Goal: Information Seeking & Learning: Check status

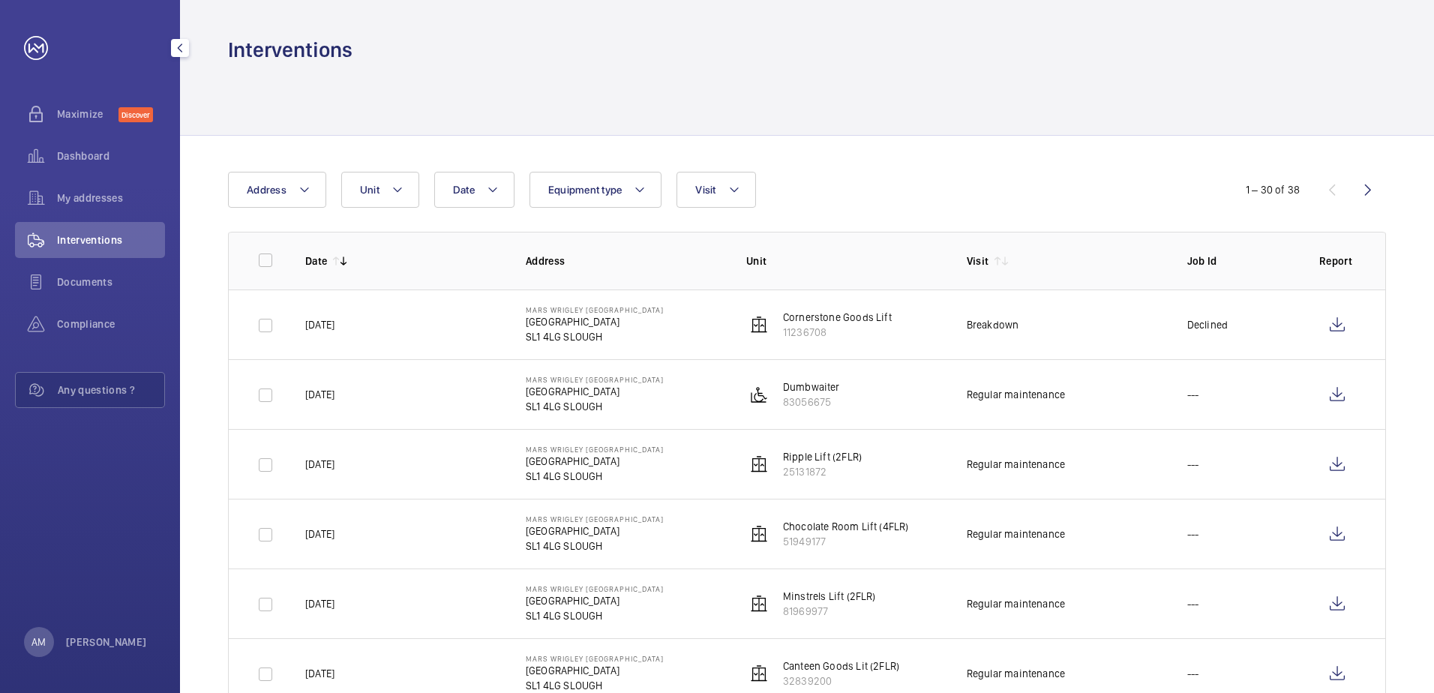
click at [94, 242] on span "Interventions" at bounding box center [111, 240] width 108 height 15
click at [85, 146] on div "Dashboard" at bounding box center [90, 156] width 150 height 36
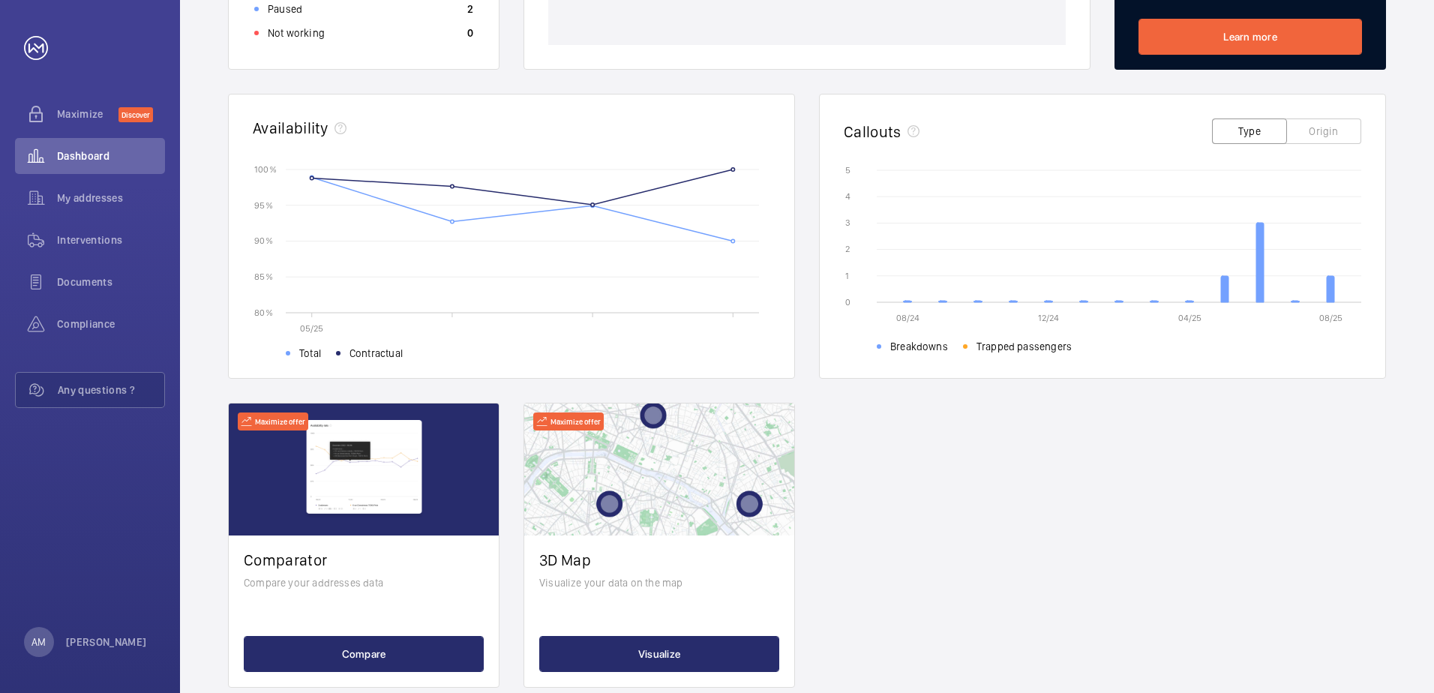
scroll to position [406, 0]
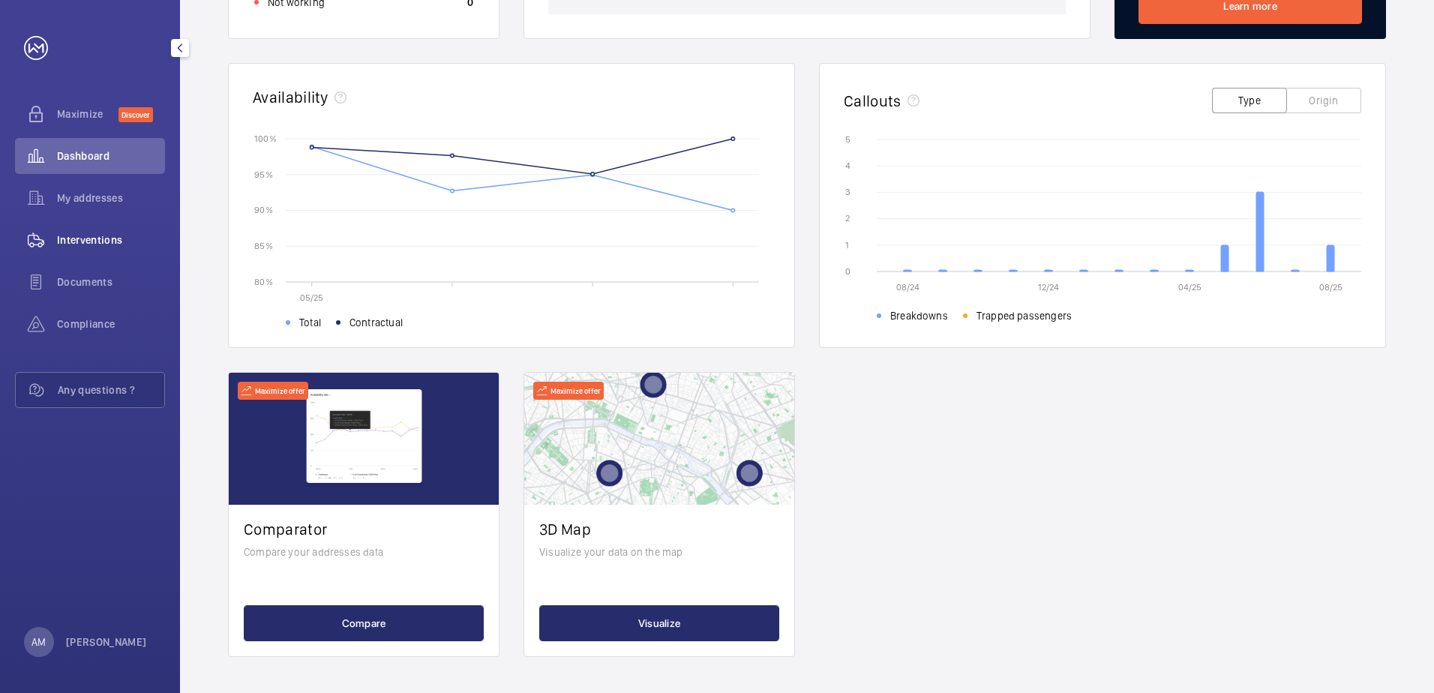
click at [95, 243] on span "Interventions" at bounding box center [111, 240] width 108 height 15
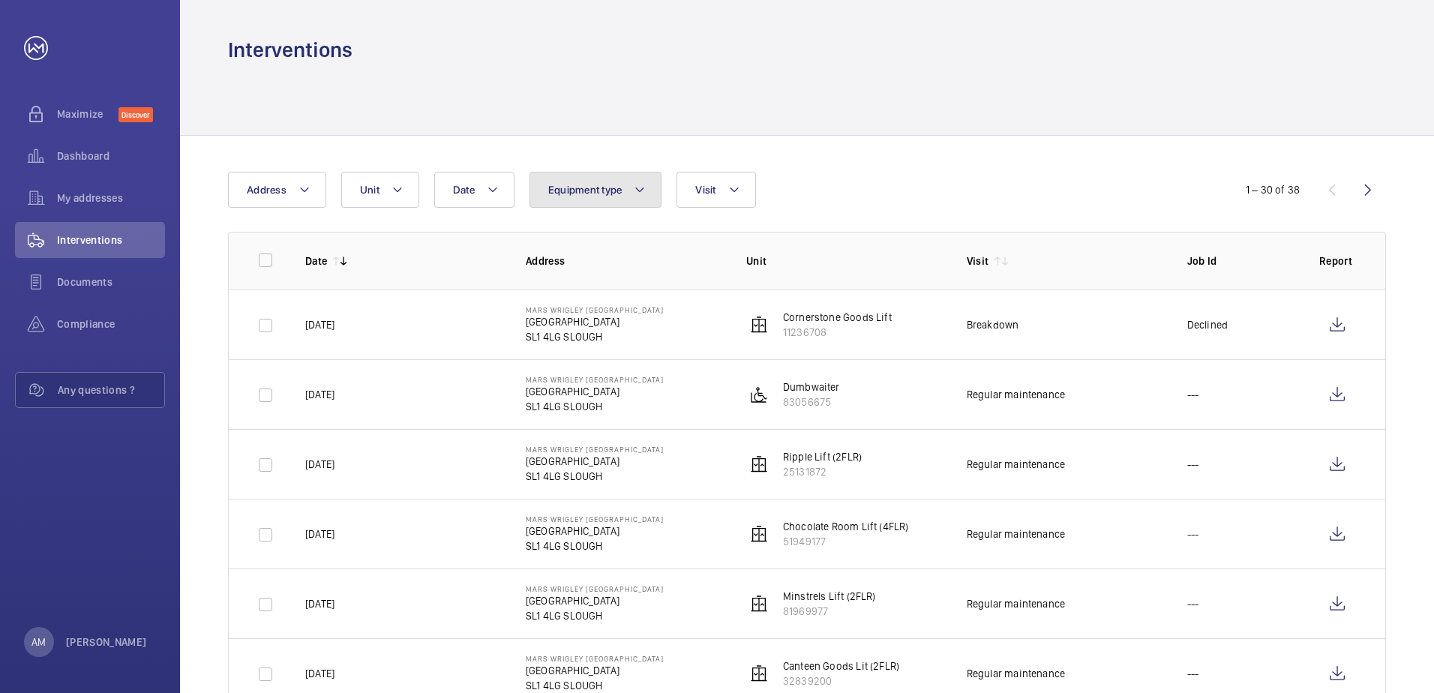
click at [611, 196] on button "Equipment type" at bounding box center [596, 190] width 133 height 36
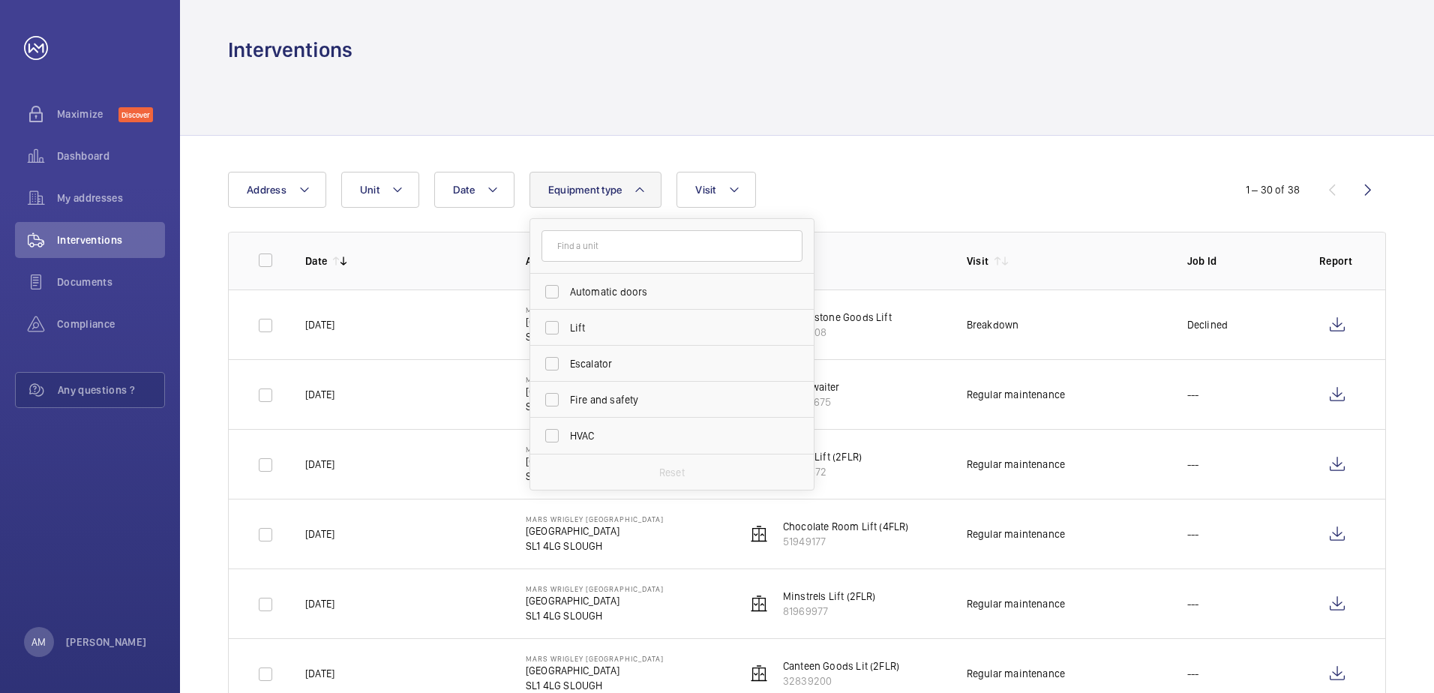
click at [872, 110] on div at bounding box center [807, 99] width 1158 height 71
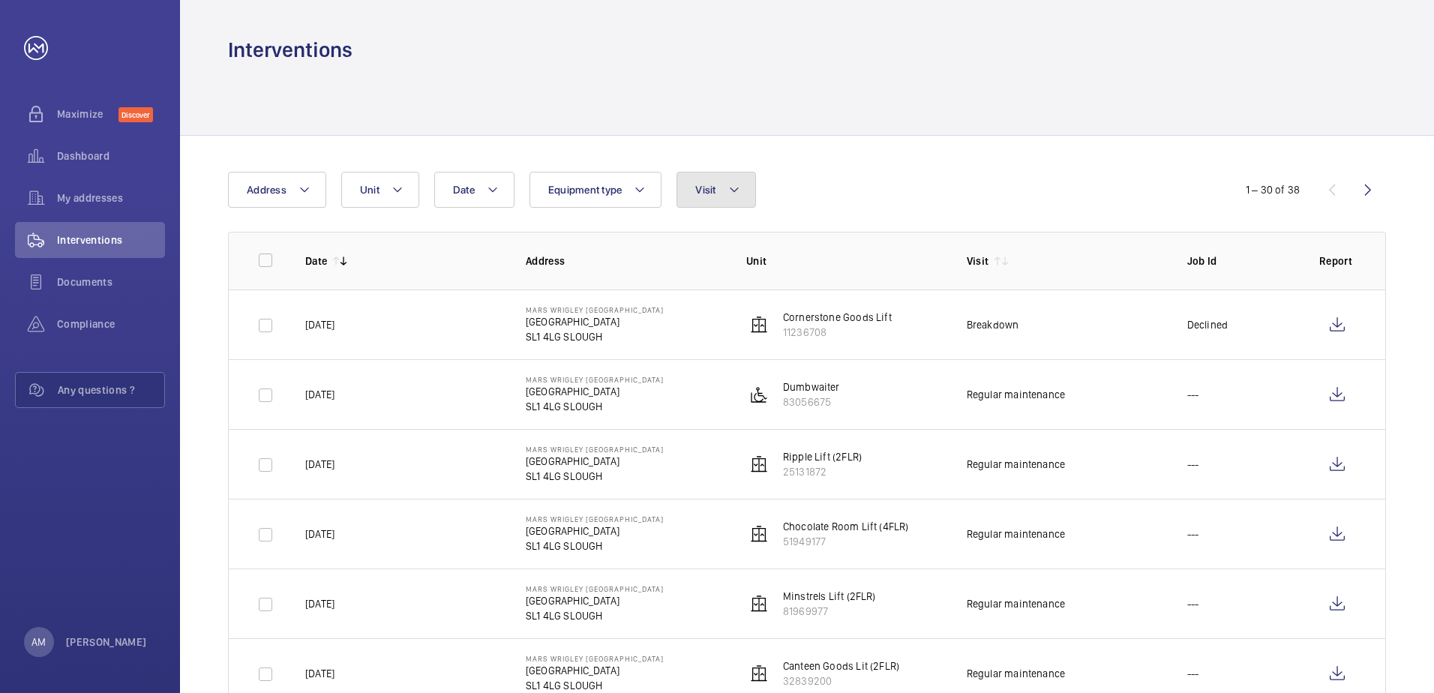
click at [723, 190] on button "Visit" at bounding box center [716, 190] width 79 height 36
